Goal: Information Seeking & Learning: Learn about a topic

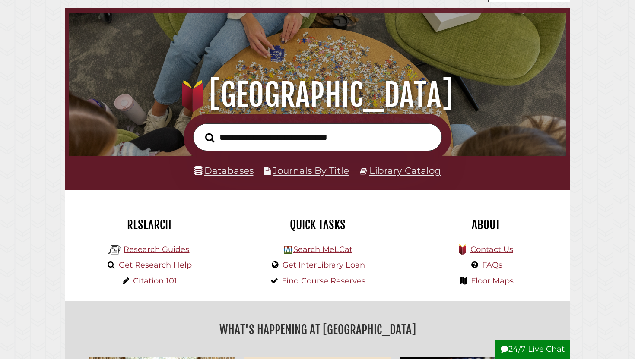
scroll to position [38, 0]
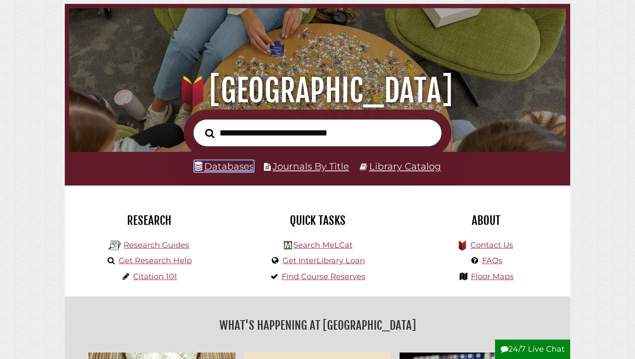
click at [232, 166] on link "Databases" at bounding box center [223, 166] width 59 height 11
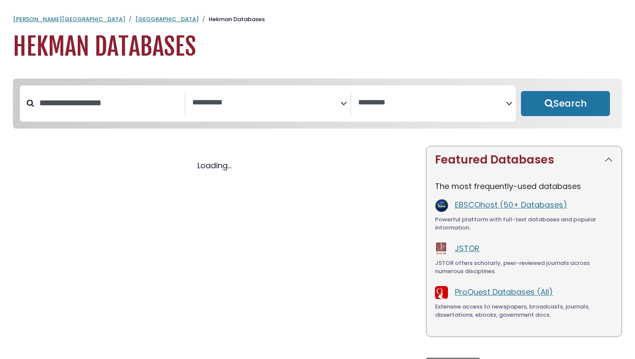
select select "Database Subject Filter"
select select "Database Vendors Filter"
select select "Database Subject Filter"
select select "Database Vendors Filter"
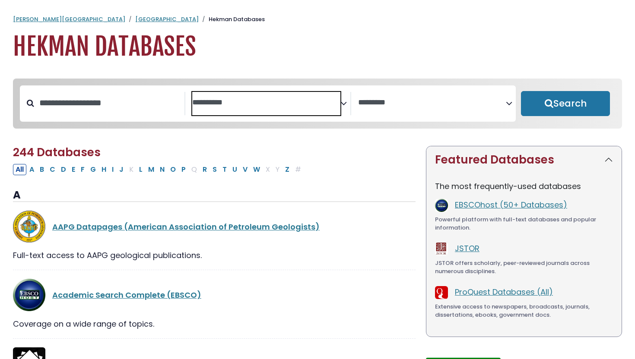
click at [248, 97] on span "Search filters" at bounding box center [266, 101] width 148 height 11
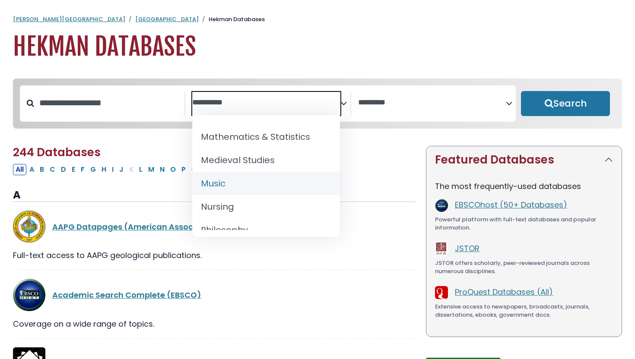
scroll to position [630, 0]
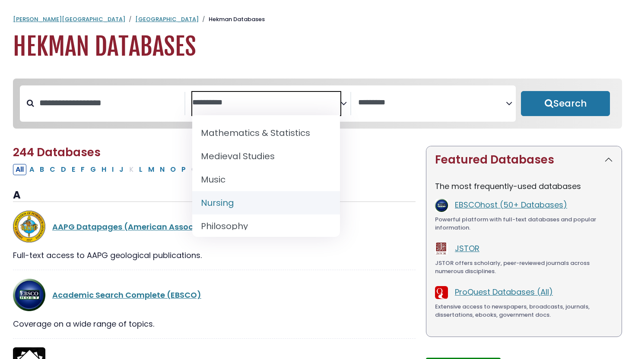
select select "*****"
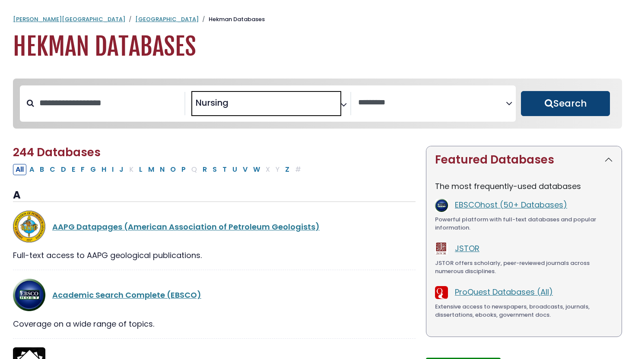
click at [592, 99] on button "Search" at bounding box center [565, 103] width 89 height 25
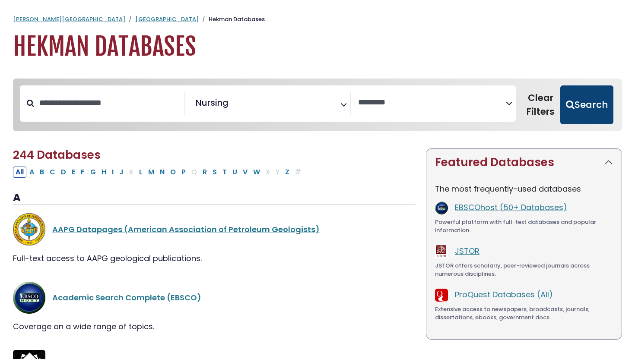
select select "Database Vendors Filter"
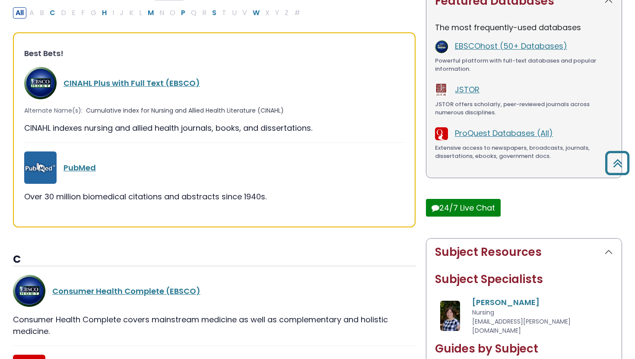
scroll to position [162, 0]
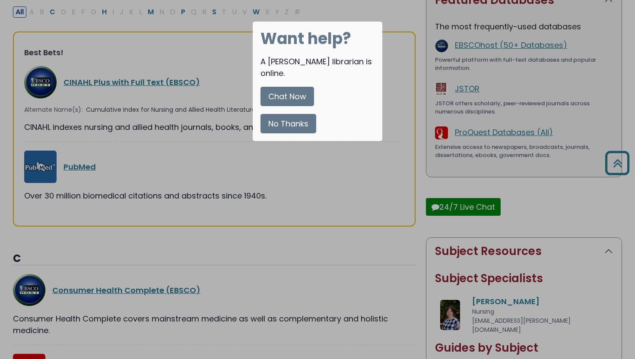
click at [294, 114] on button "No Thanks" at bounding box center [288, 123] width 56 height 19
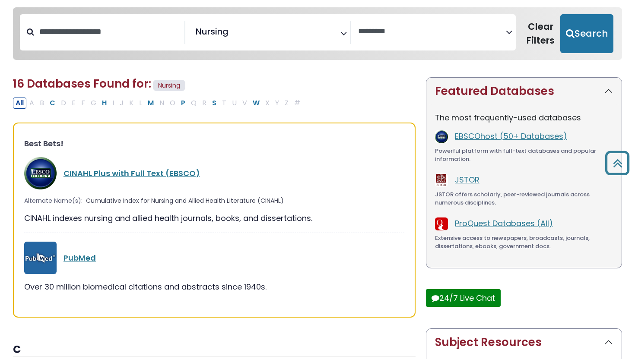
scroll to position [0, 0]
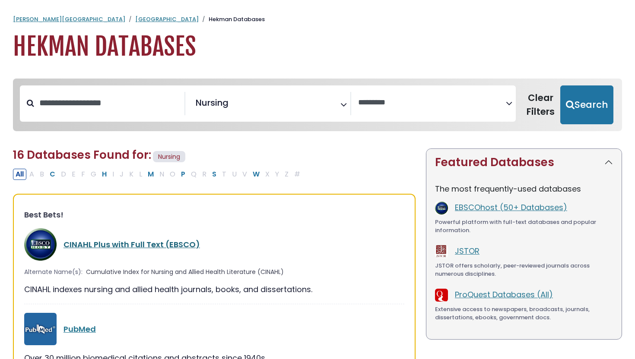
click at [150, 244] on link "CINAHL Plus with Full Text (EBSCO)" at bounding box center [131, 244] width 136 height 11
